Goal: Navigation & Orientation: Find specific page/section

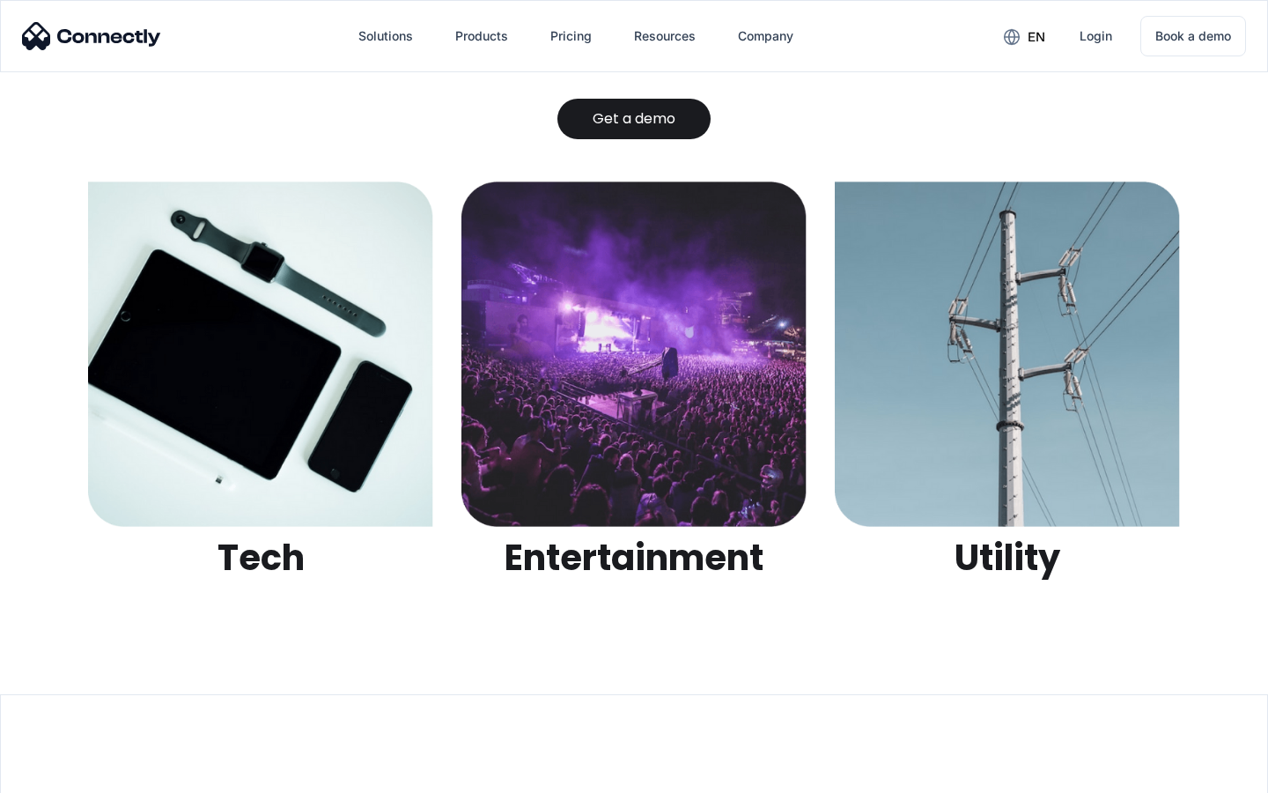
scroll to position [5556, 0]
